Goal: Check status: Check status

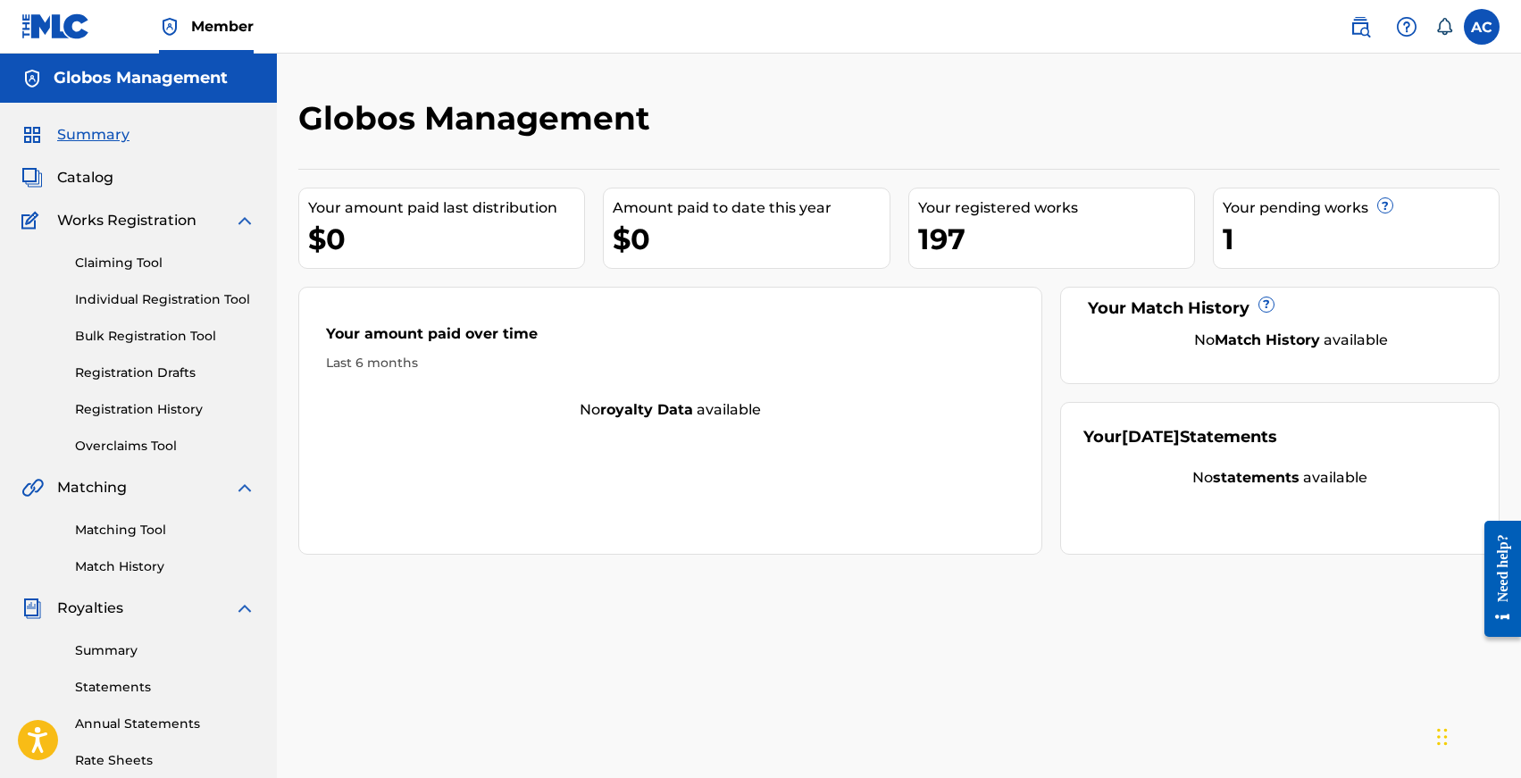
click at [117, 306] on link "Individual Registration Tool" at bounding box center [165, 299] width 180 height 19
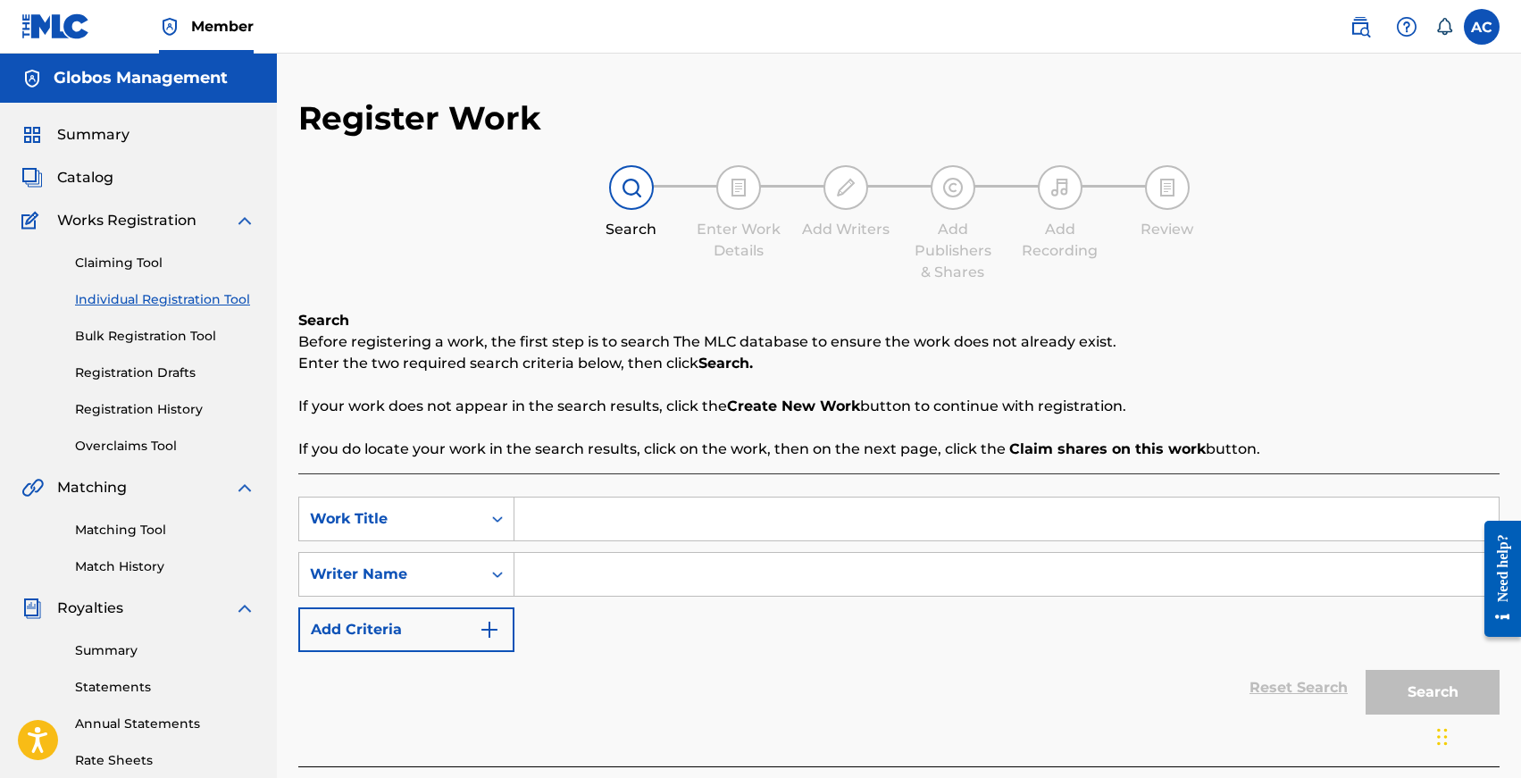
click at [146, 409] on link "Registration History" at bounding box center [165, 409] width 180 height 19
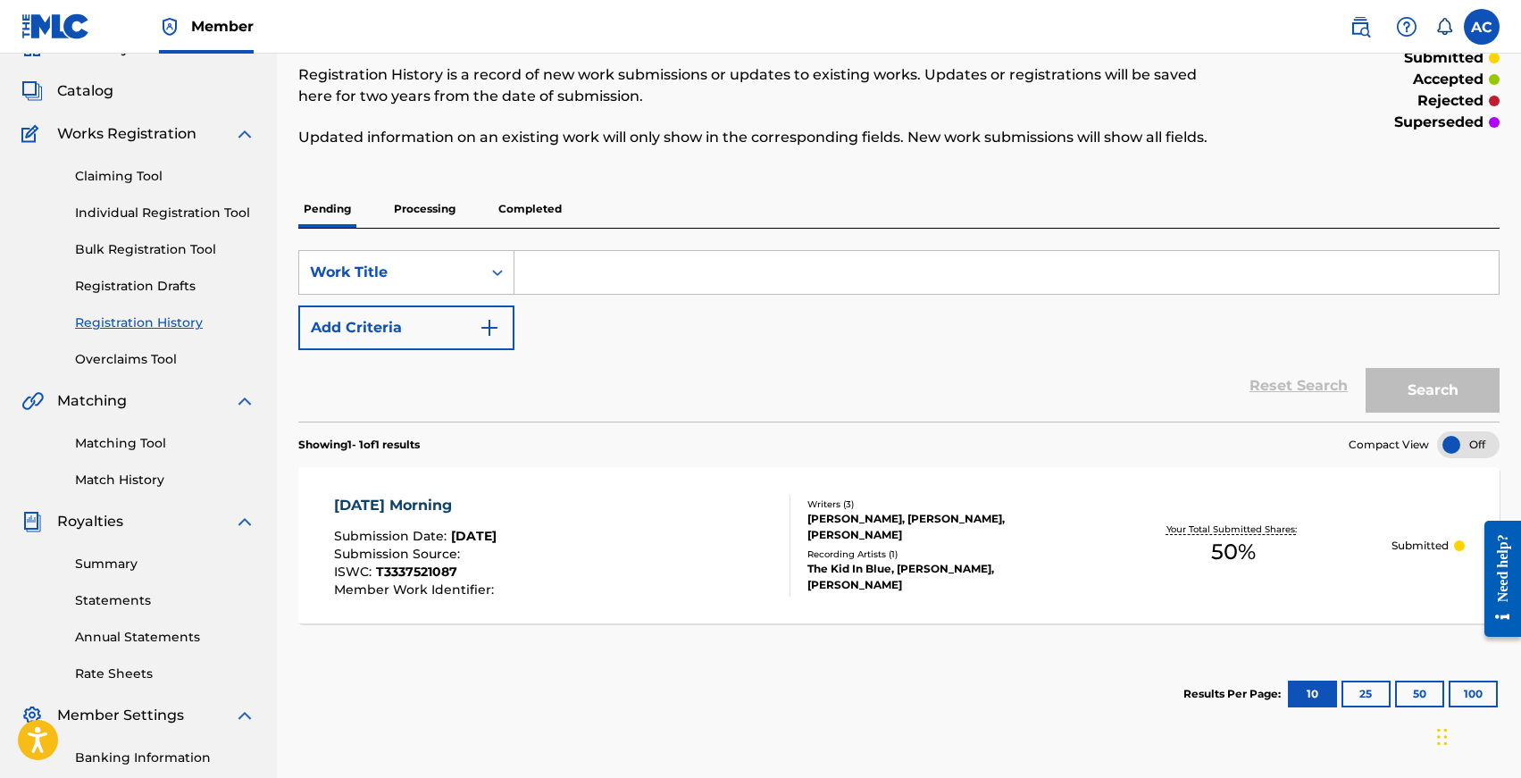
scroll to position [79, 0]
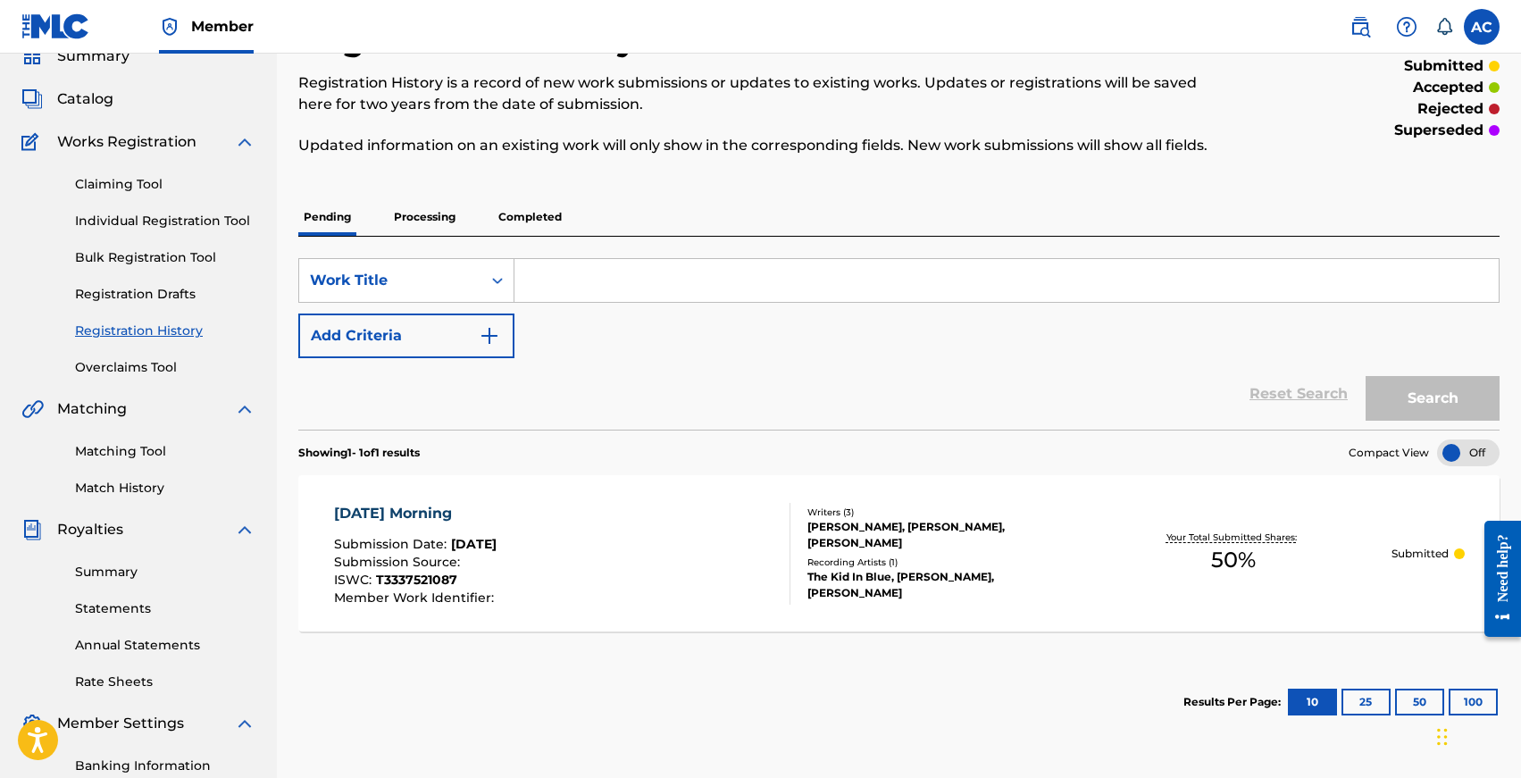
click at [423, 219] on p "Processing" at bounding box center [425, 217] width 72 height 38
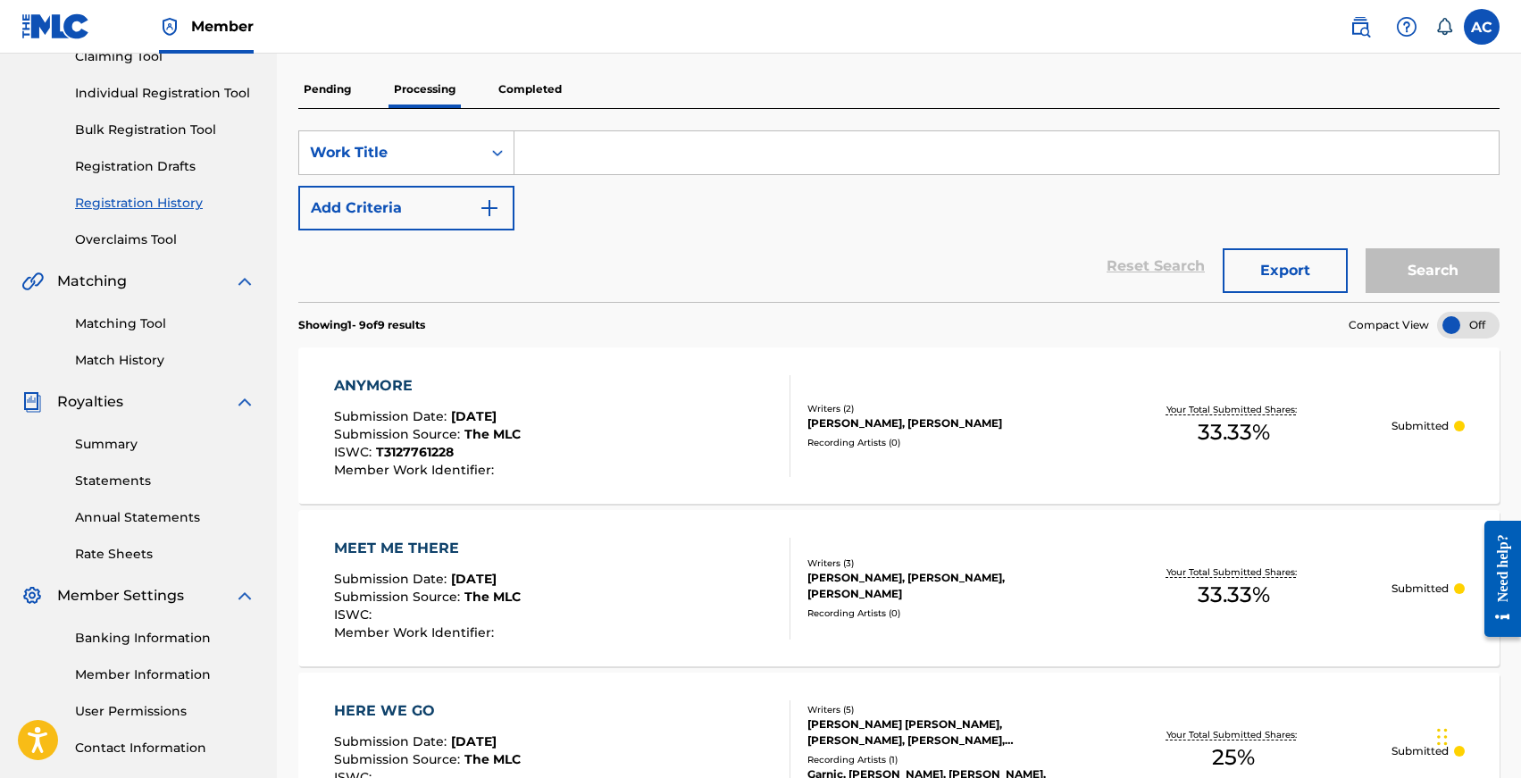
scroll to position [207, 0]
click at [505, 93] on p "Completed" at bounding box center [530, 89] width 74 height 38
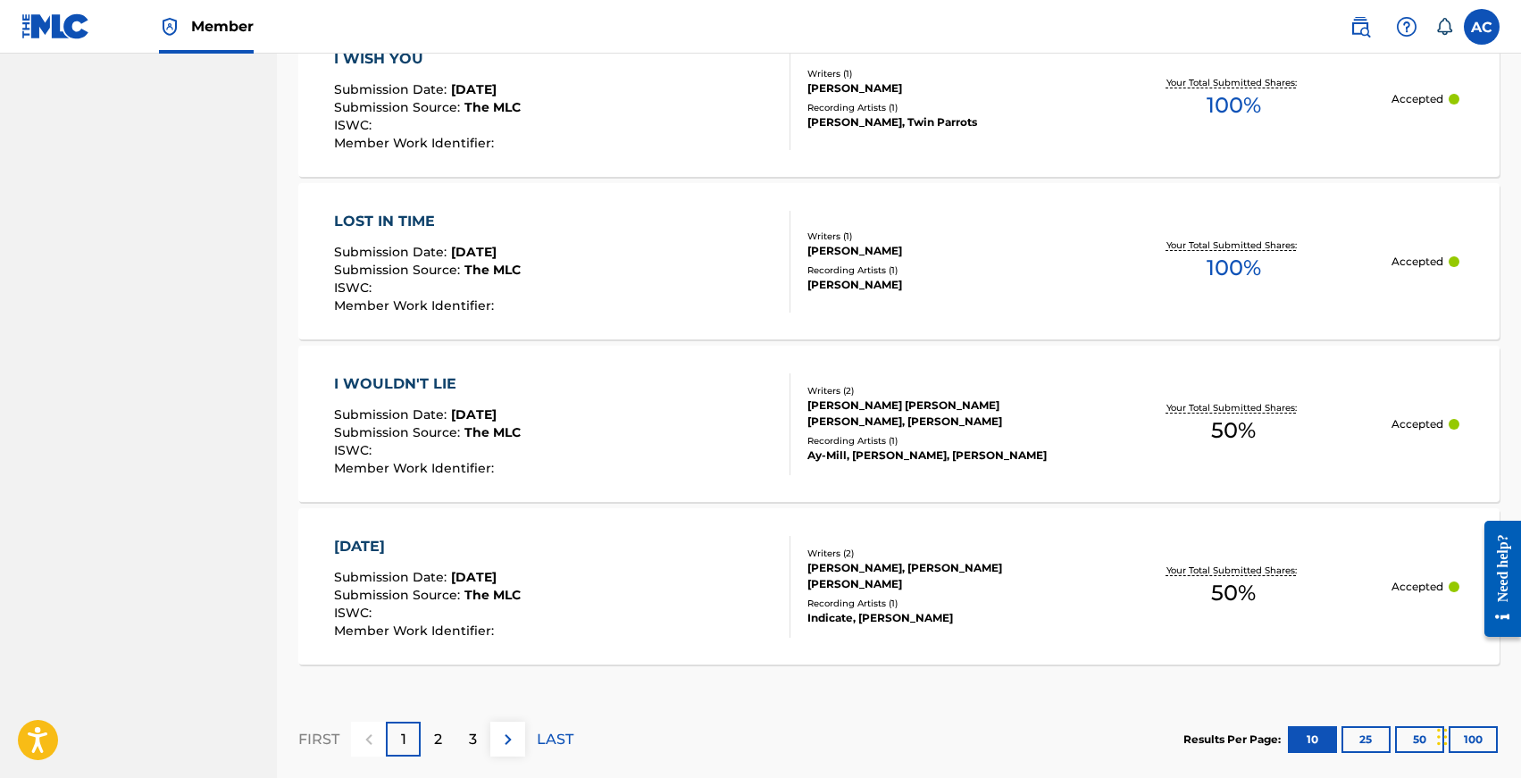
scroll to position [1675, 0]
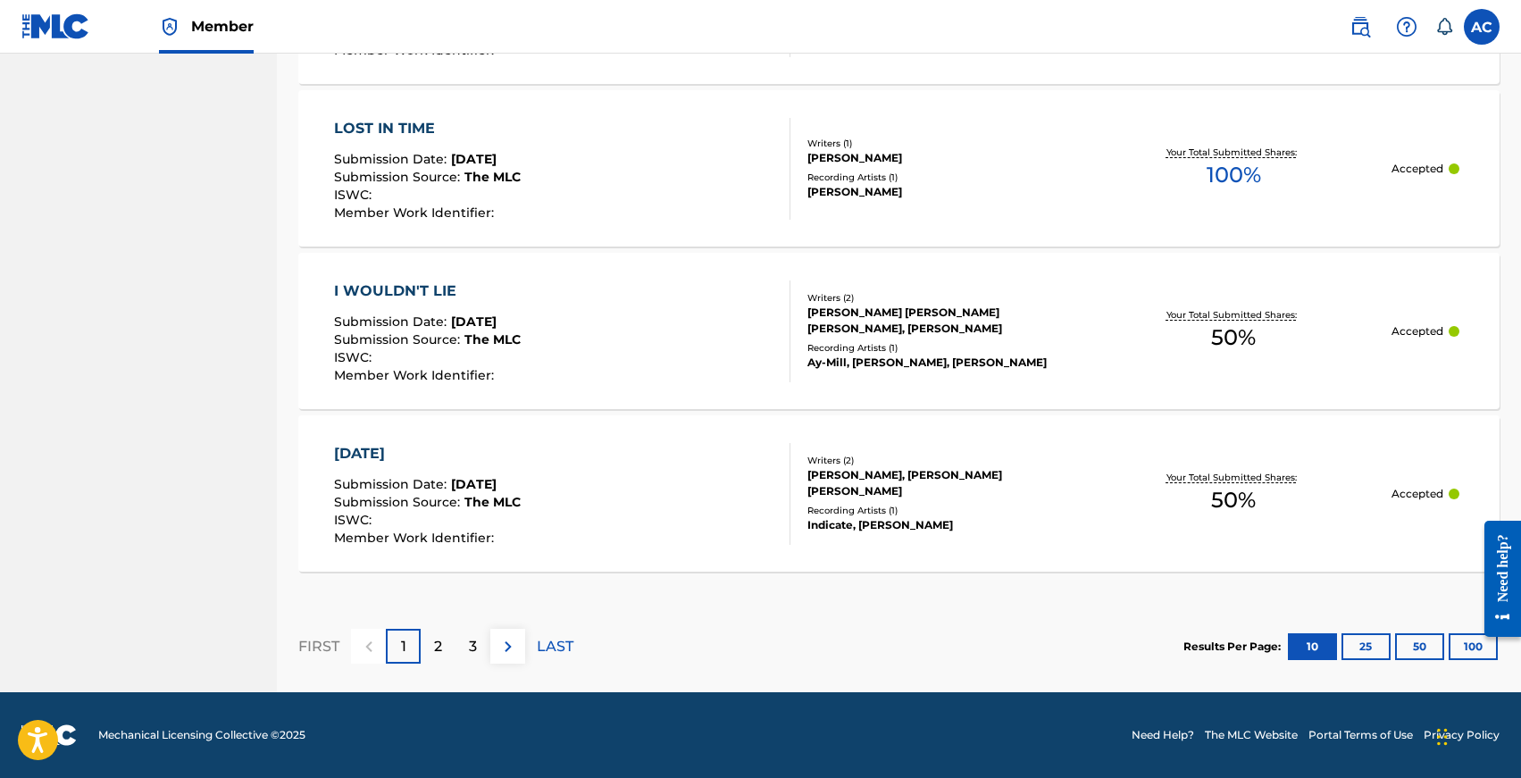
click at [447, 639] on div "2" at bounding box center [438, 646] width 35 height 35
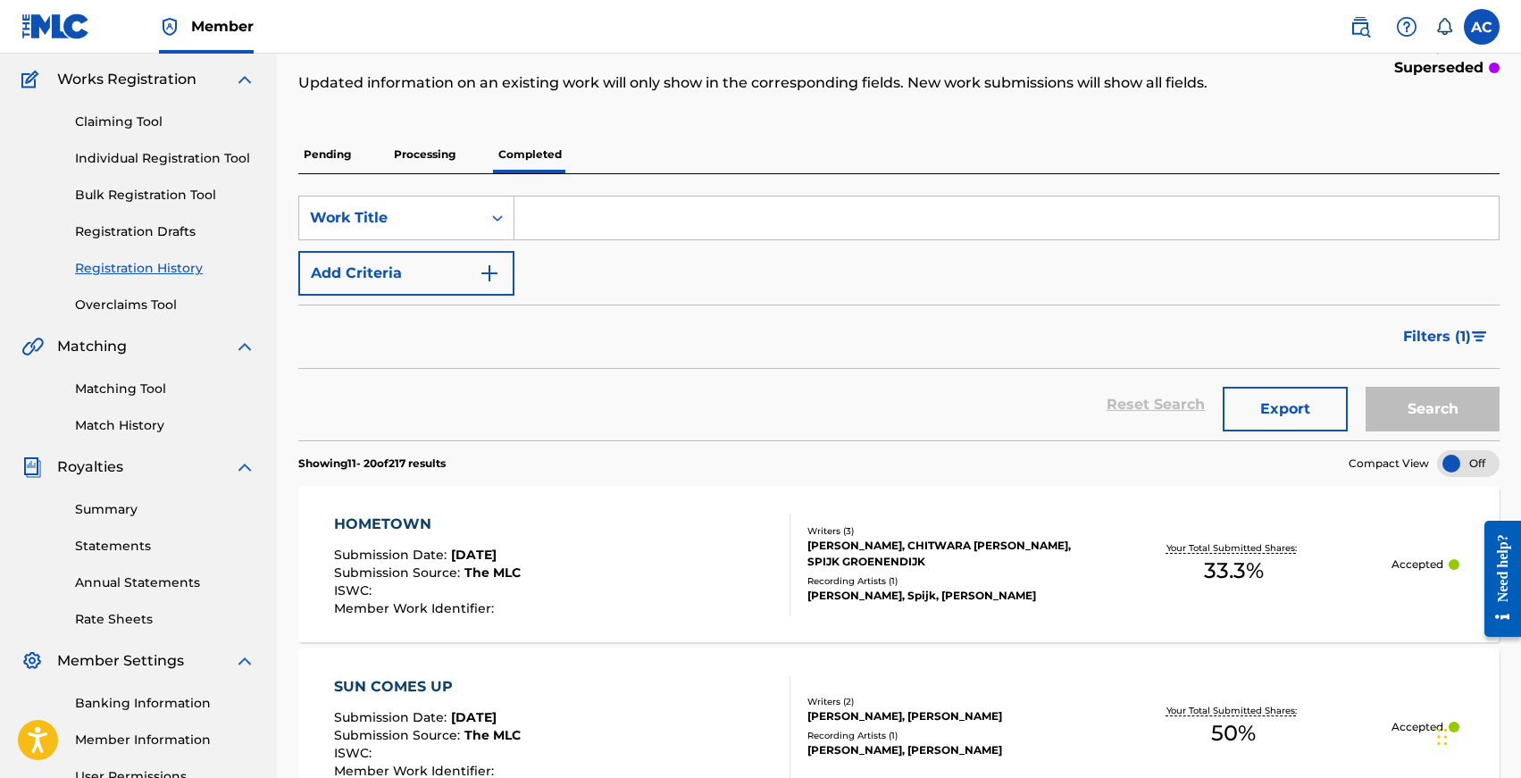
scroll to position [181, 0]
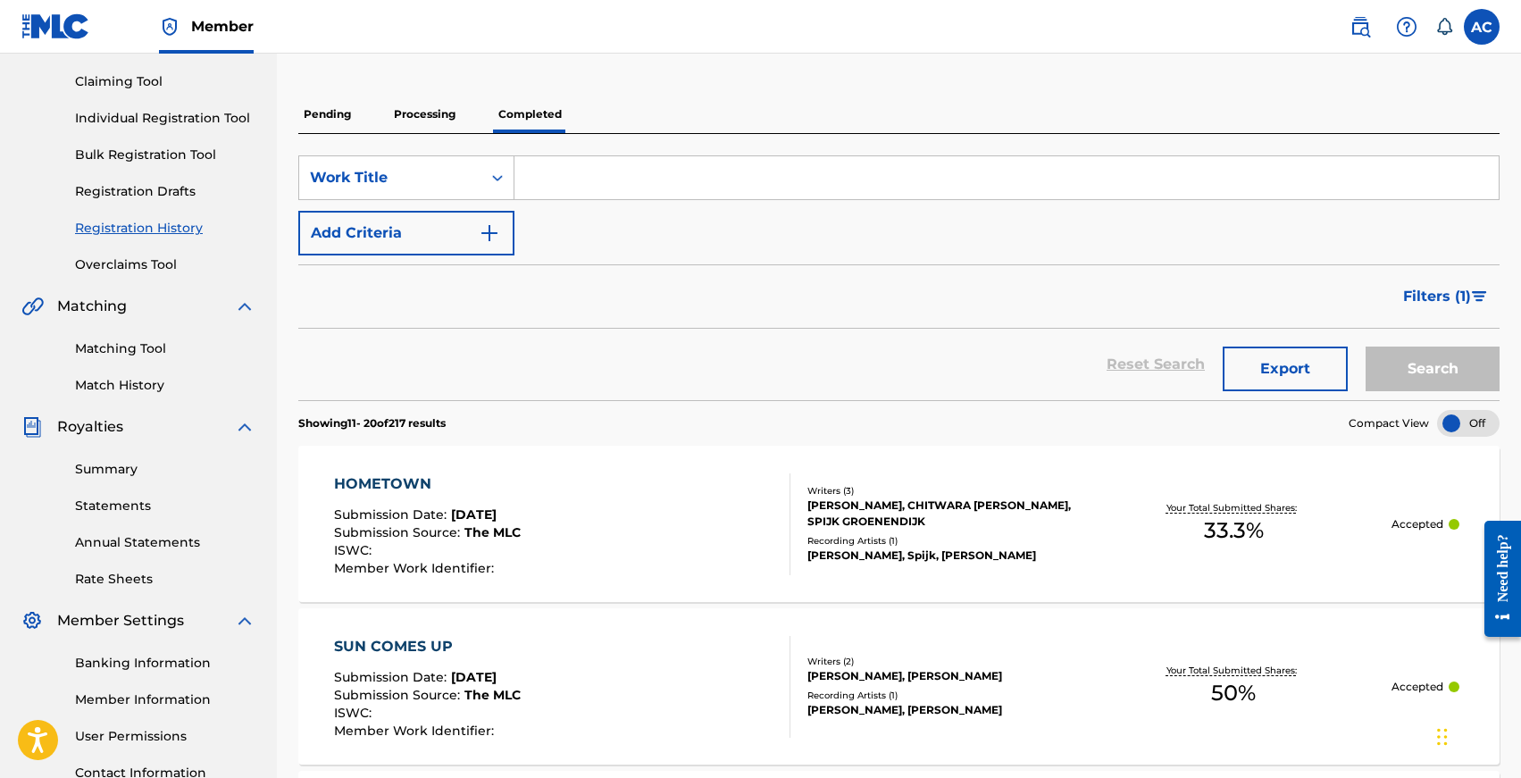
click at [123, 233] on link "Registration History" at bounding box center [165, 228] width 180 height 19
